Goal: Task Accomplishment & Management: Manage account settings

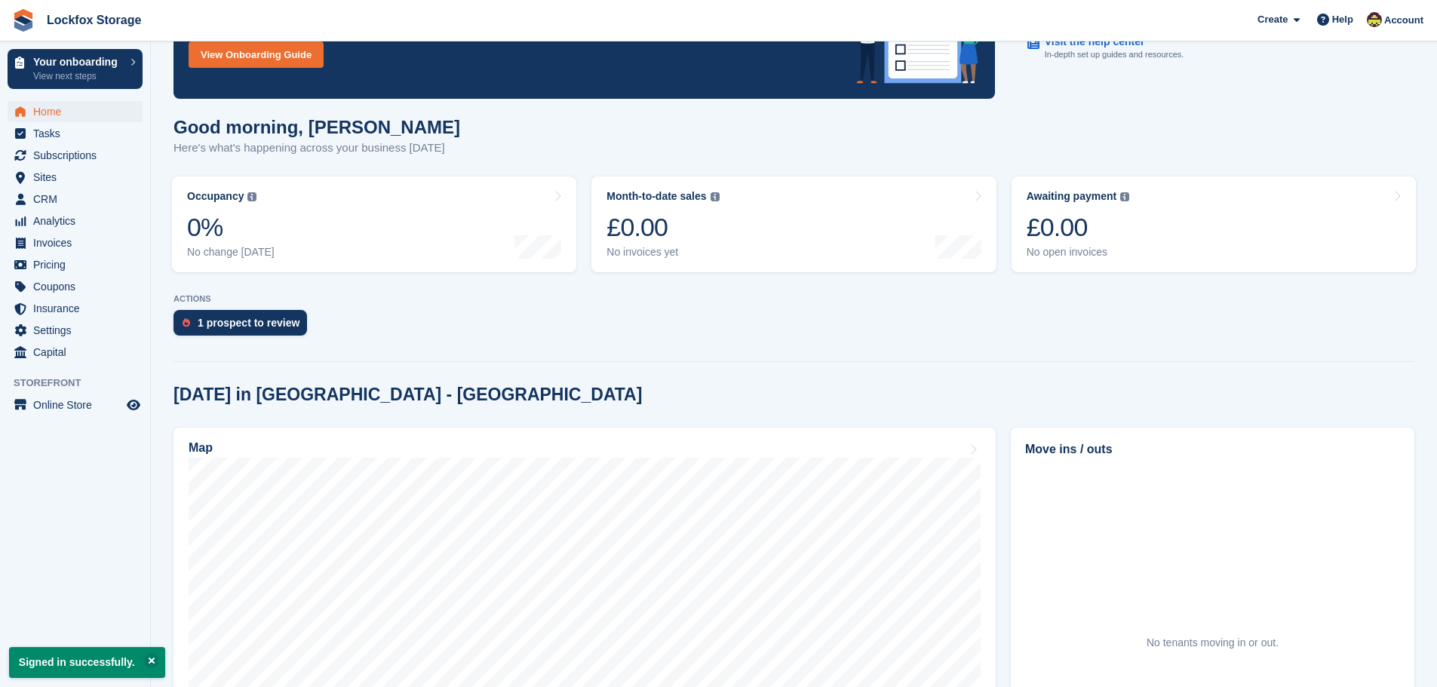
scroll to position [226, 0]
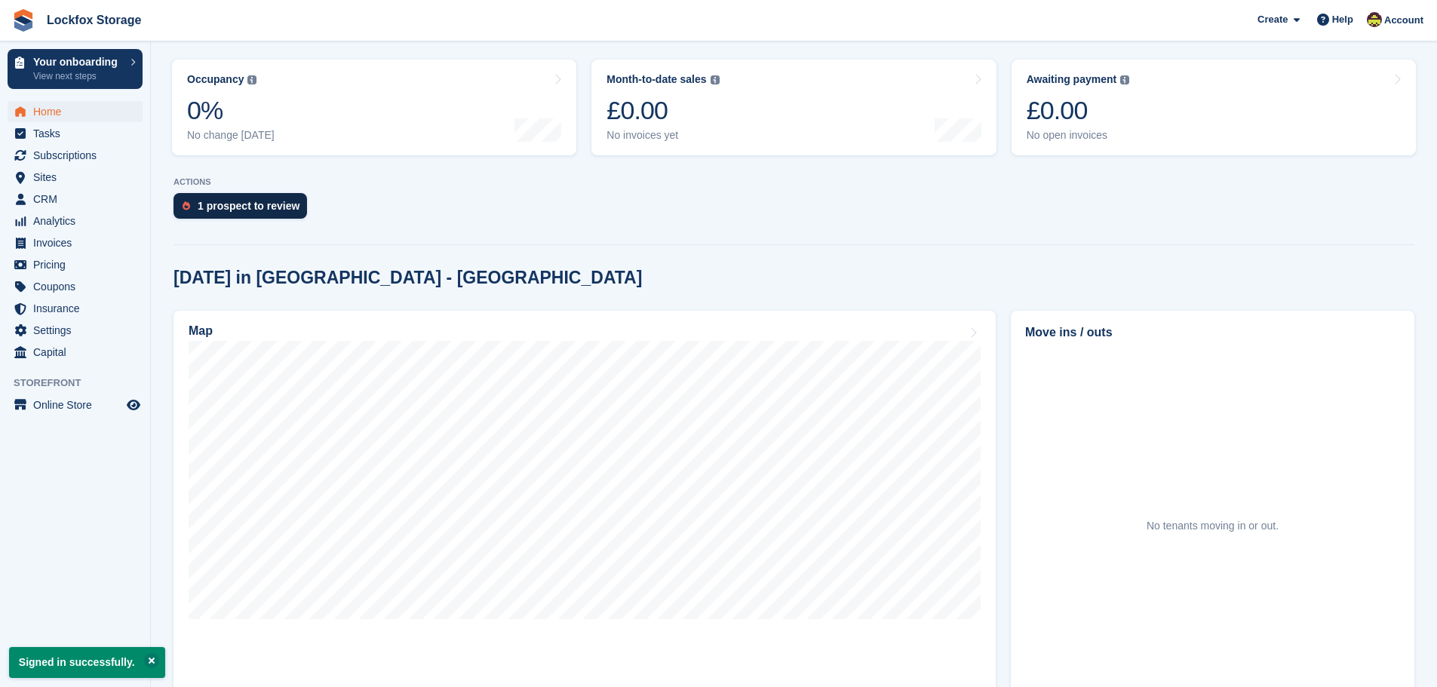
click at [253, 204] on div "1 prospect to review" at bounding box center [249, 206] width 102 height 12
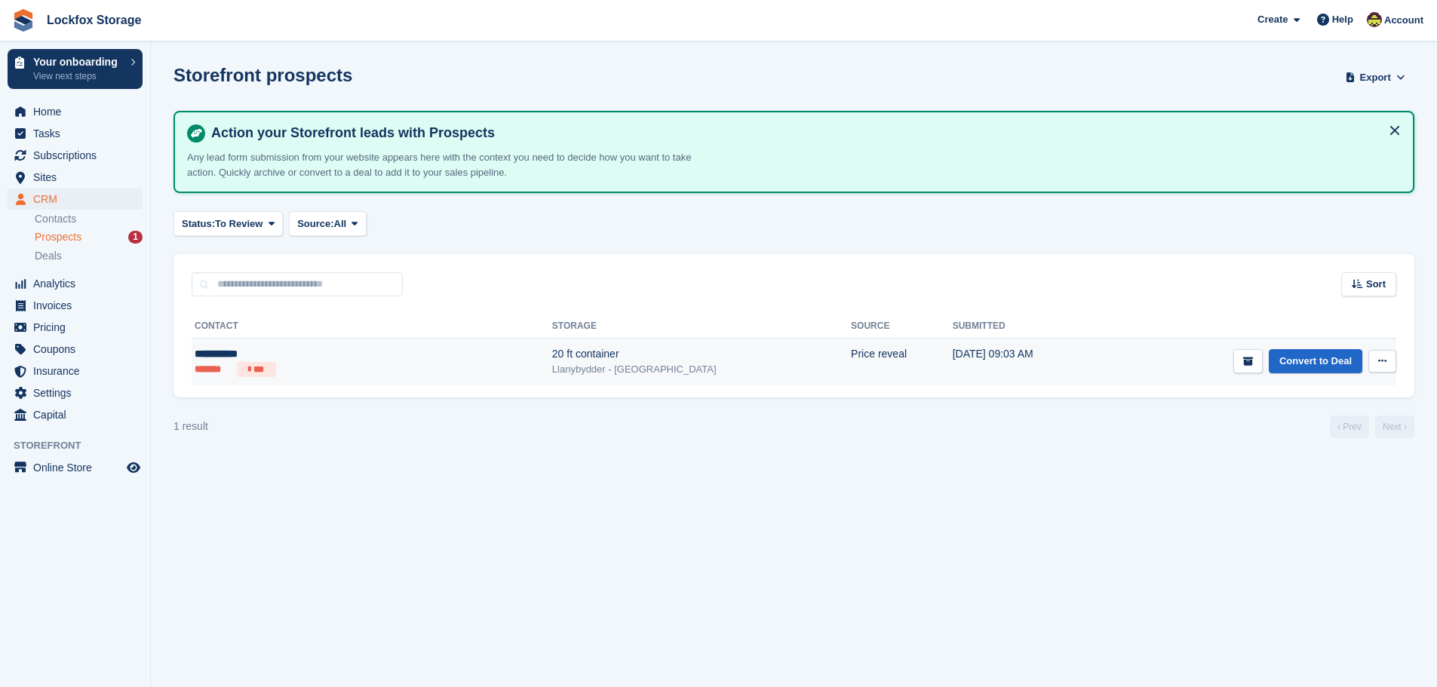
click at [1002, 347] on td "[DATE] 09:03 AM" at bounding box center [1026, 362] width 147 height 47
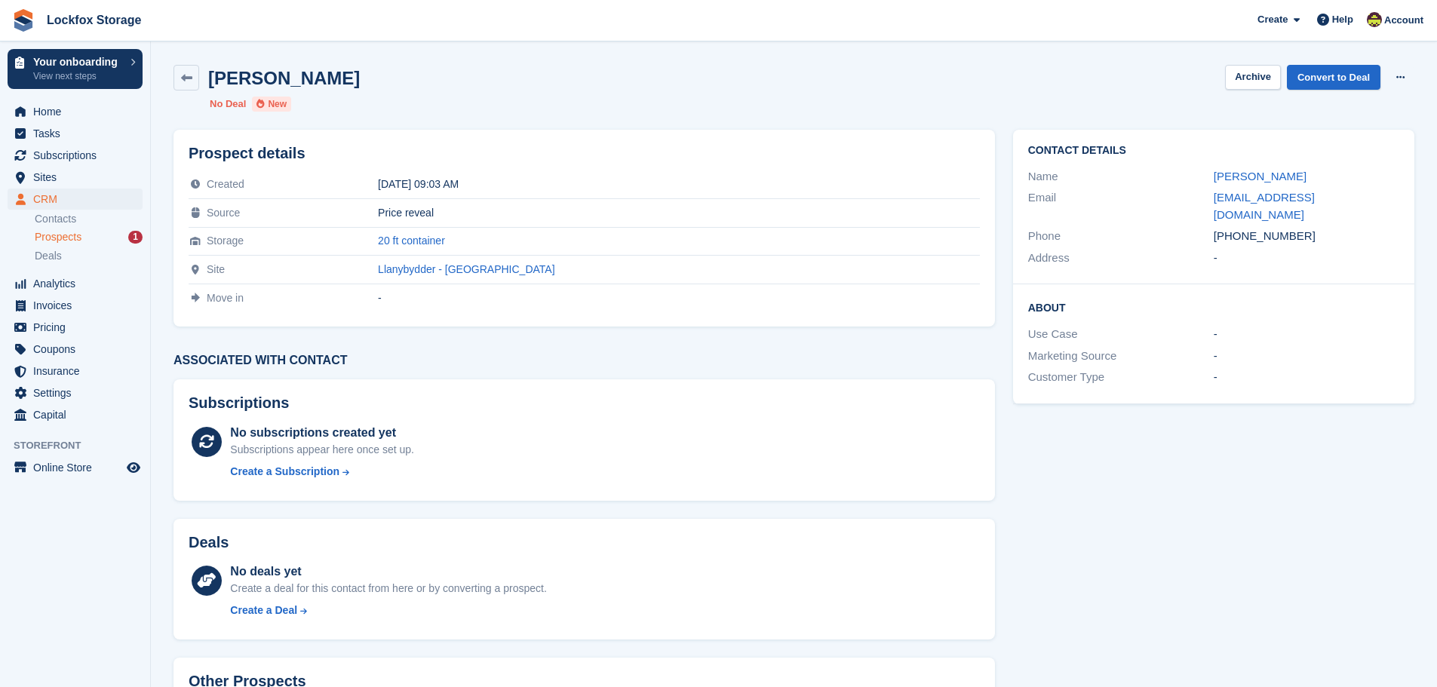
click at [1417, 79] on div "[PERSON_NAME] Archive Convert to Deal Delete prospect No Deal New" at bounding box center [793, 88] width 1259 height 65
click at [1408, 79] on button at bounding box center [1401, 77] width 28 height 23
click at [1318, 426] on div "Contact Details Name [PERSON_NAME] Email [EMAIL_ADDRESS][DOMAIN_NAME] Phone [PH…" at bounding box center [1214, 455] width 420 height 668
